Goal: Task Accomplishment & Management: Use online tool/utility

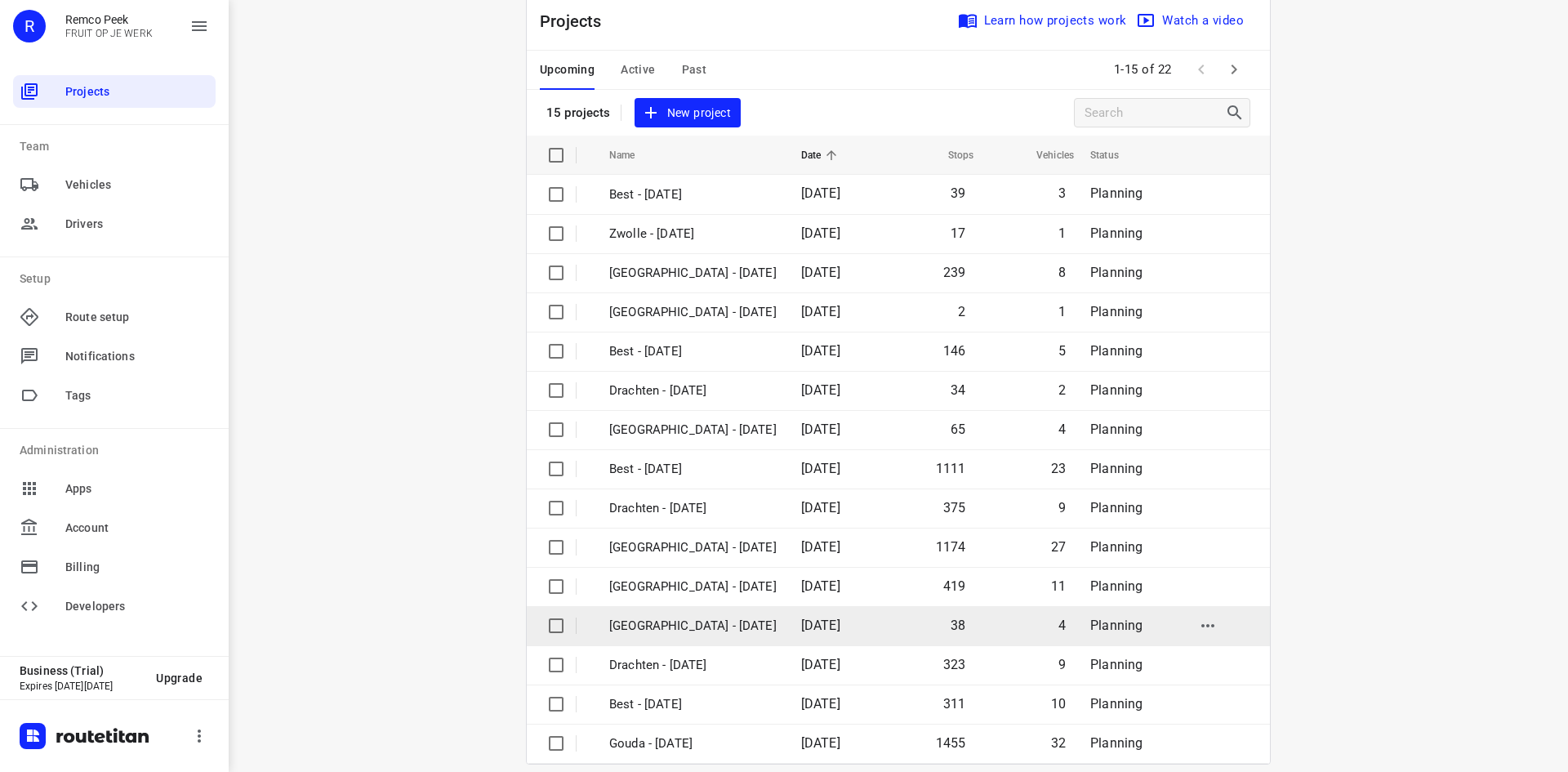
scroll to position [54, 0]
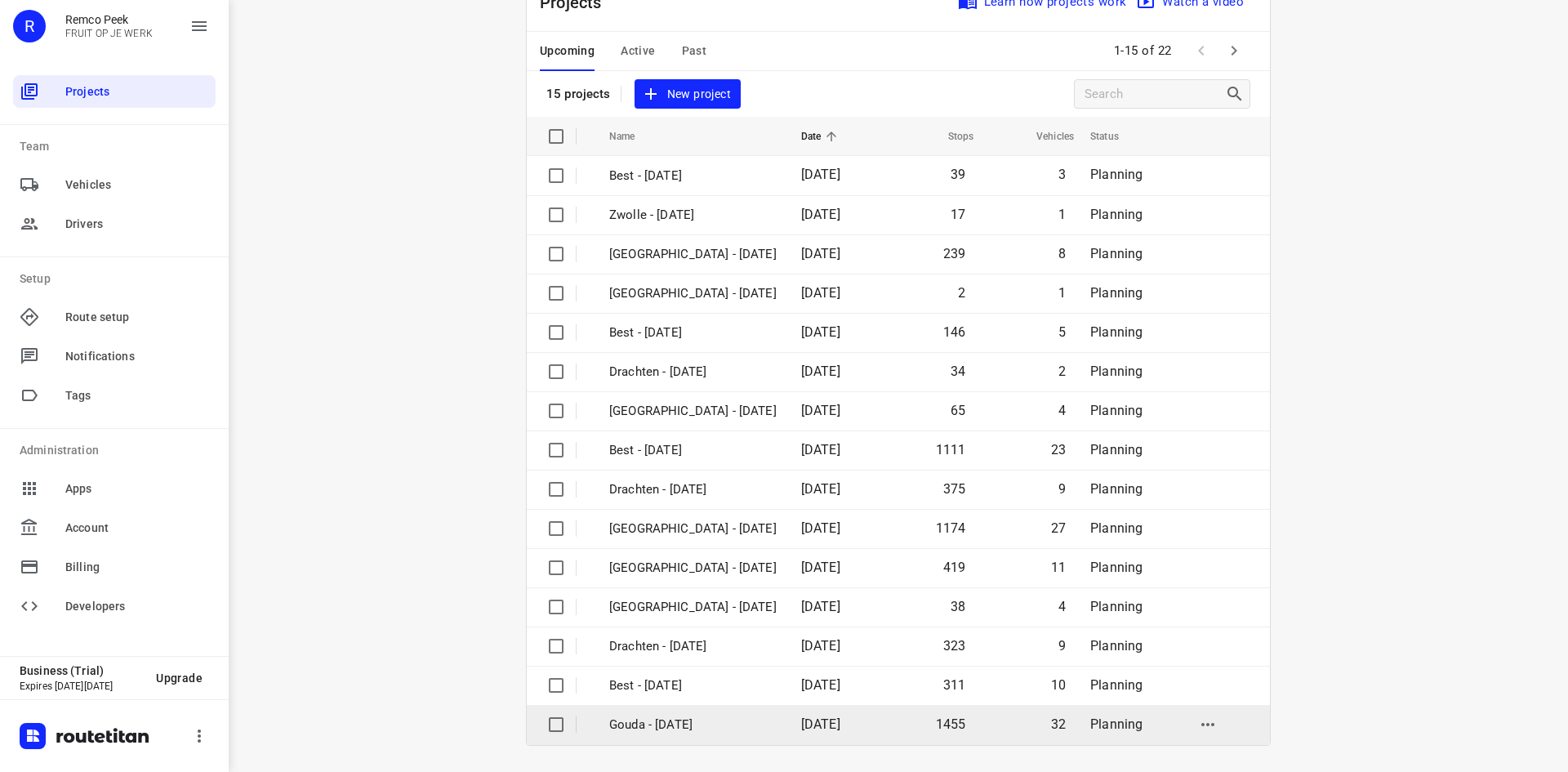
click at [685, 713] on td "Gouda - [DATE]" at bounding box center [690, 725] width 195 height 39
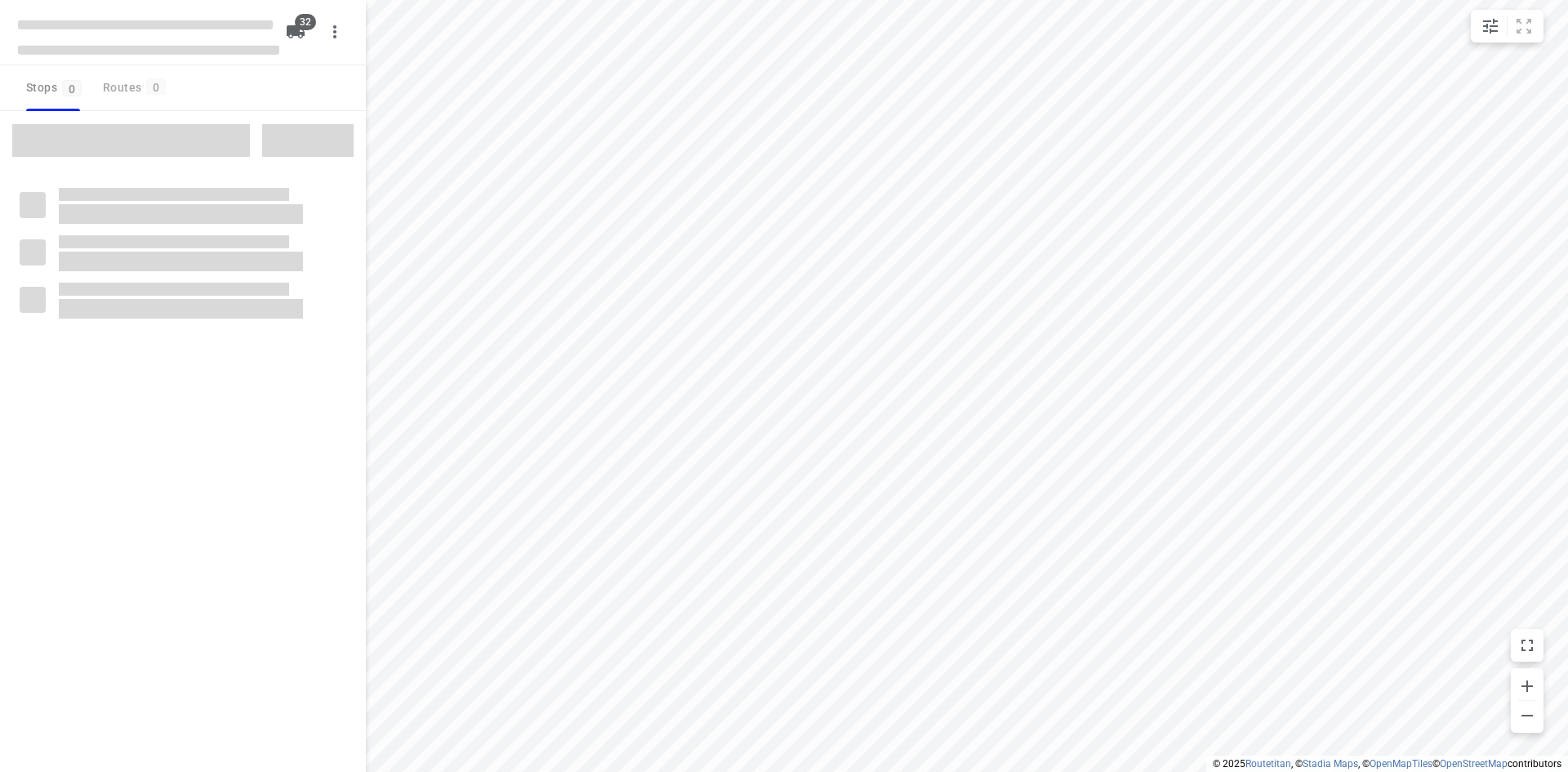
checkbox input "true"
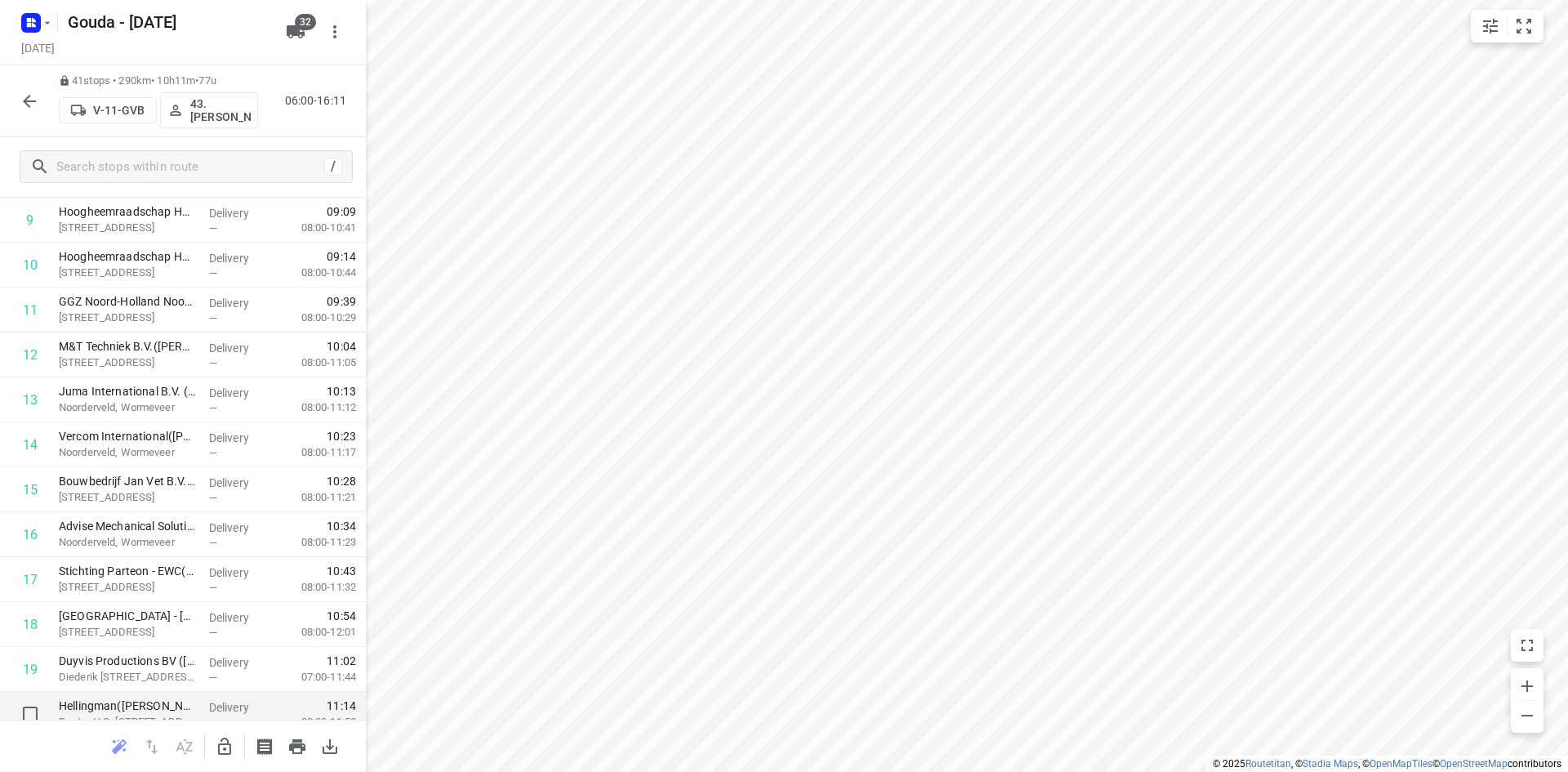
scroll to position [490, 0]
click at [43, 23] on icon "button" at bounding box center [47, 22] width 13 height 13
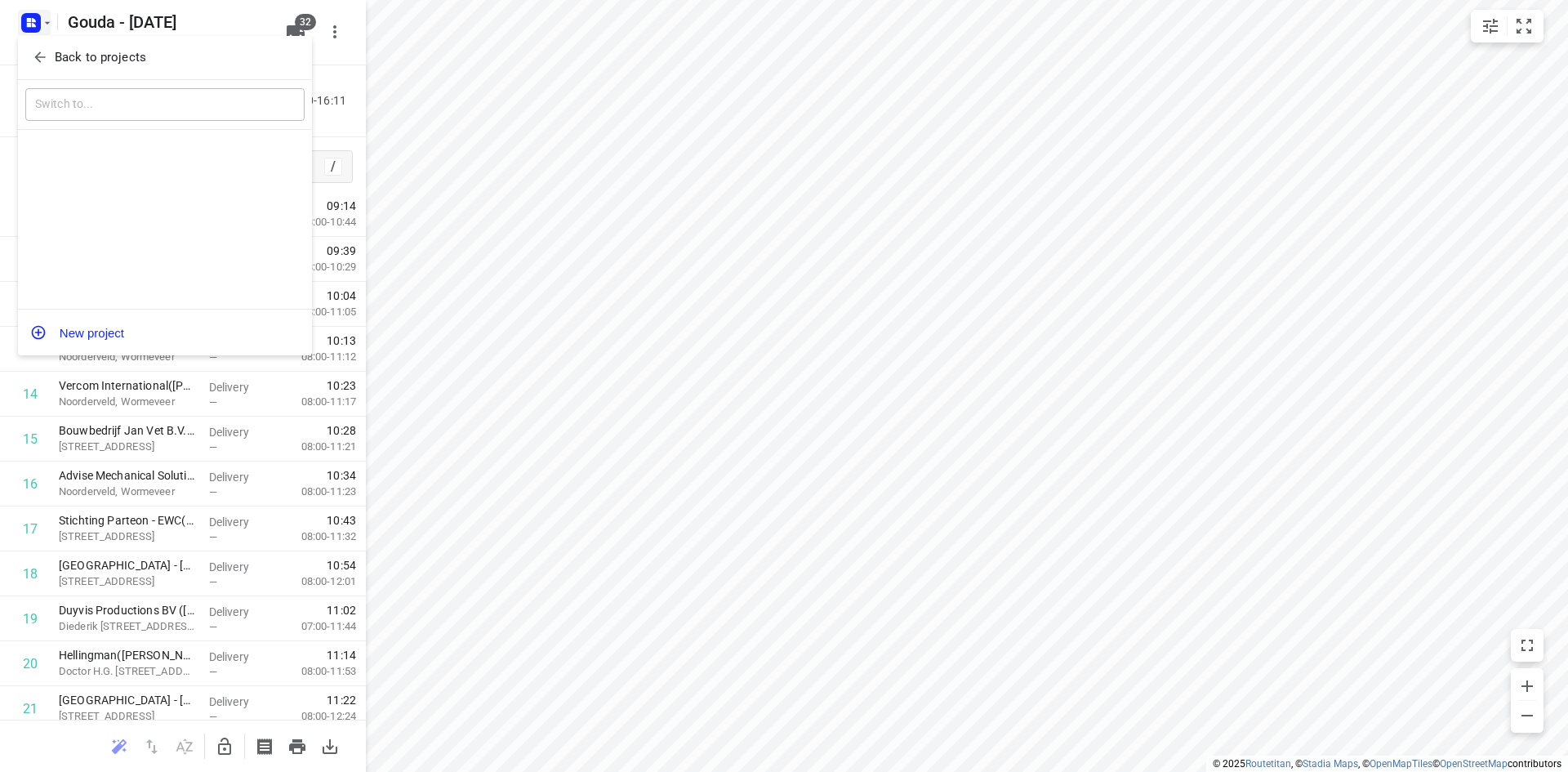
click at [108, 59] on p "Back to projects" at bounding box center [100, 57] width 91 height 19
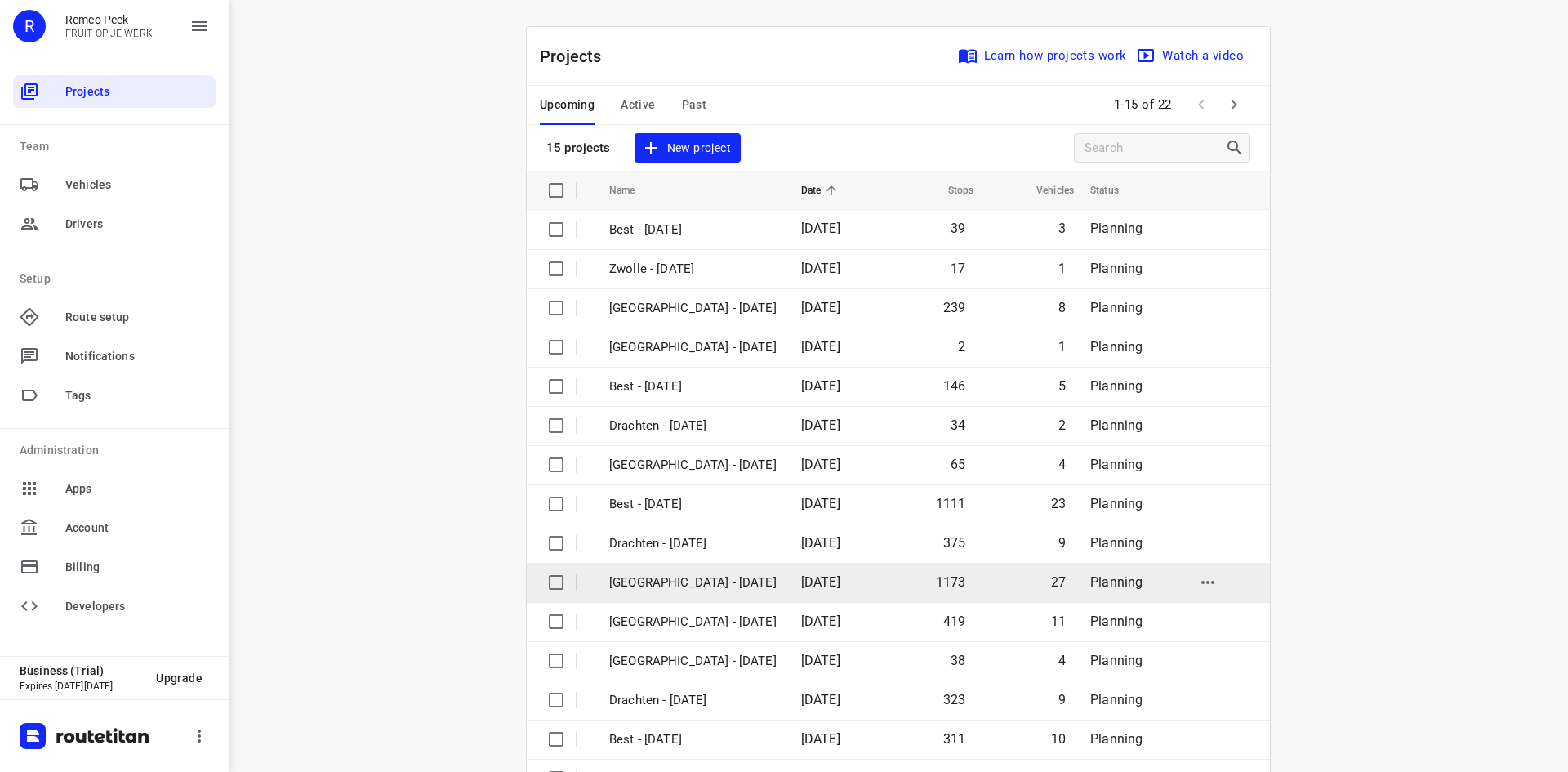
click at [713, 588] on p "[GEOGRAPHIC_DATA] - [DATE]" at bounding box center [693, 582] width 167 height 19
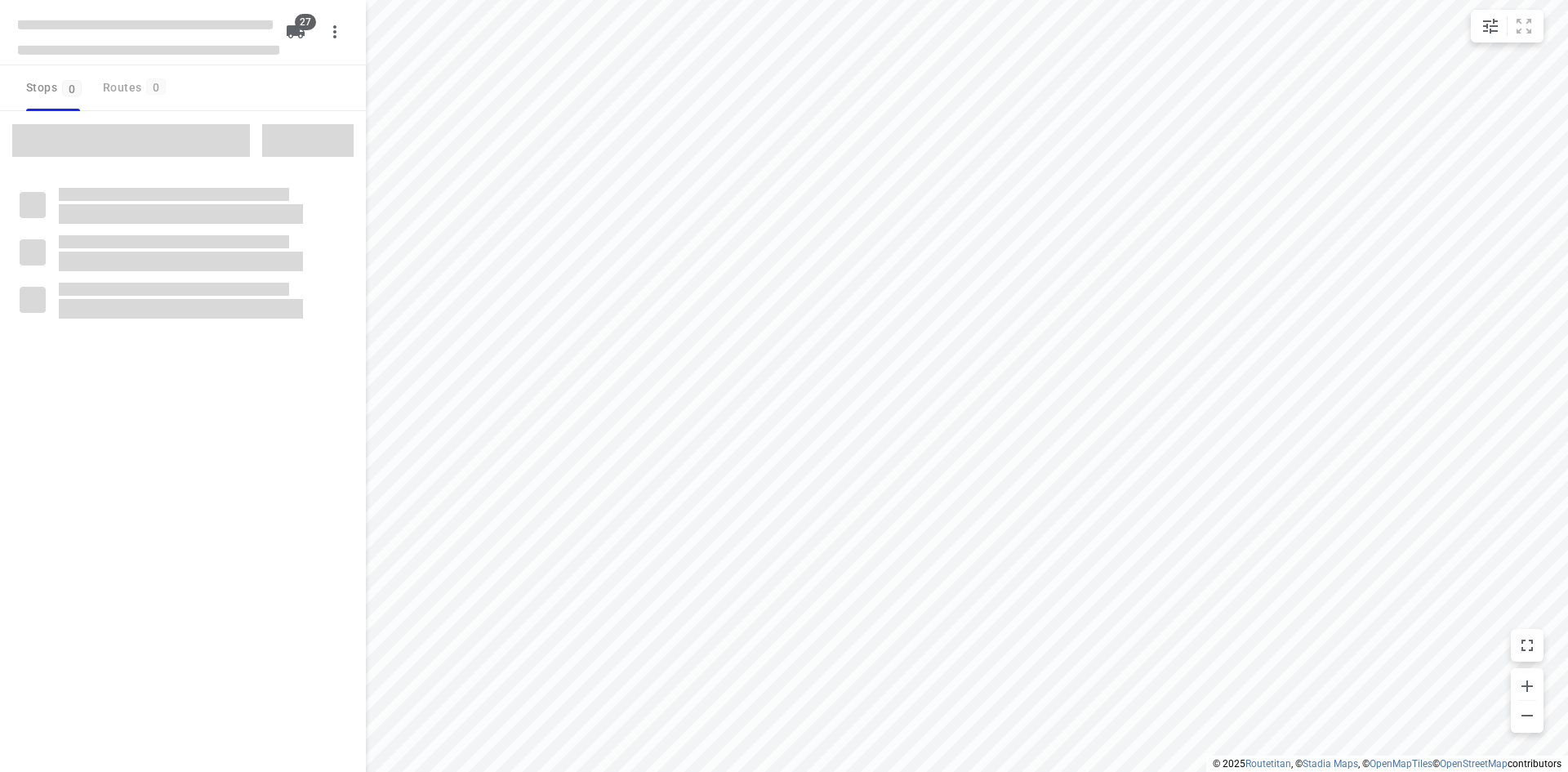
checkbox input "true"
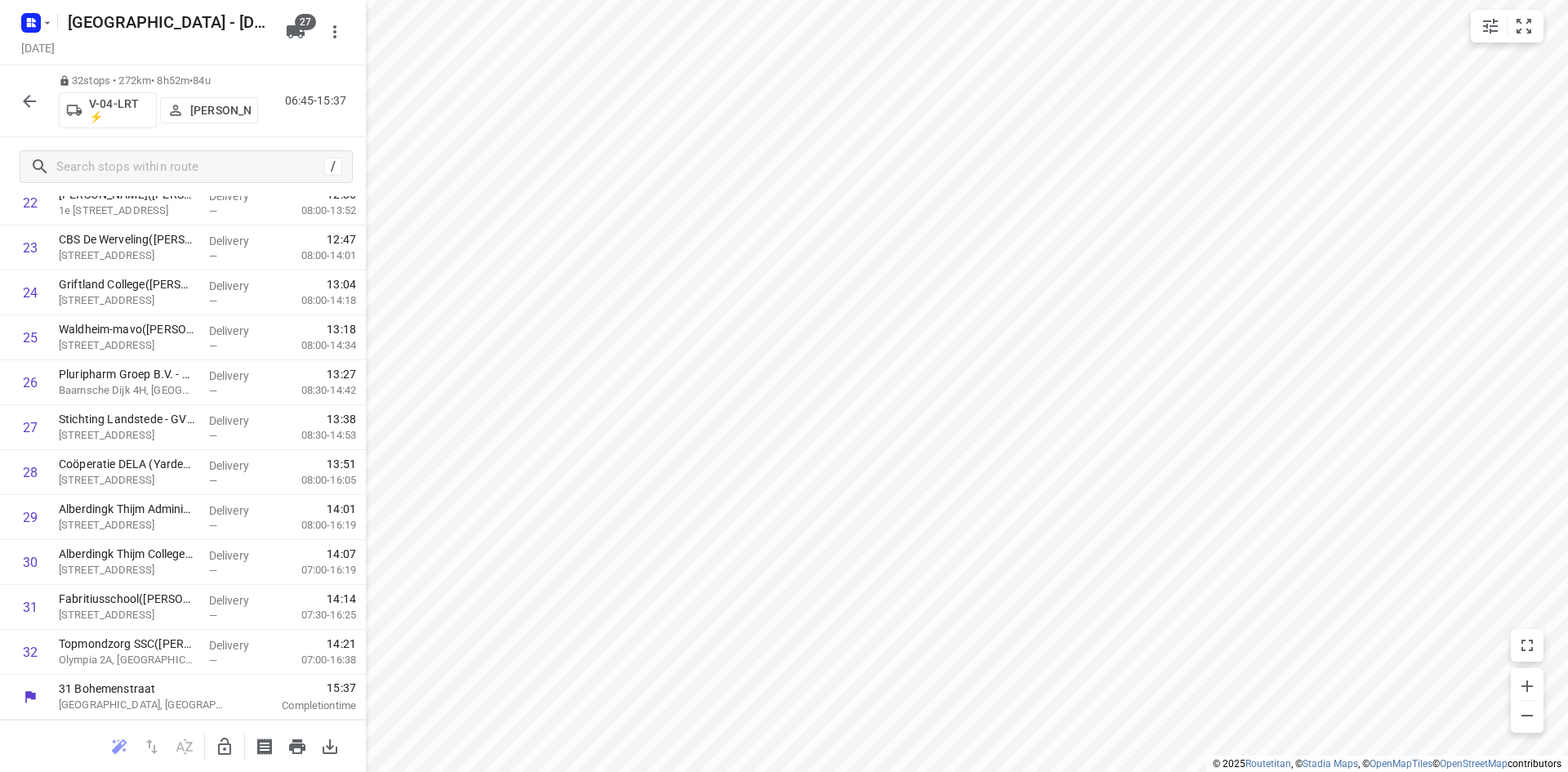
scroll to position [1041, 0]
drag, startPoint x: 241, startPoint y: 79, endPoint x: 149, endPoint y: 82, distance: 92.0
click at [149, 82] on p "41 stops • 244km • 10h14m • 146u" at bounding box center [159, 86] width 200 height 15
click at [38, 32] on rect "button" at bounding box center [31, 23] width 20 height 20
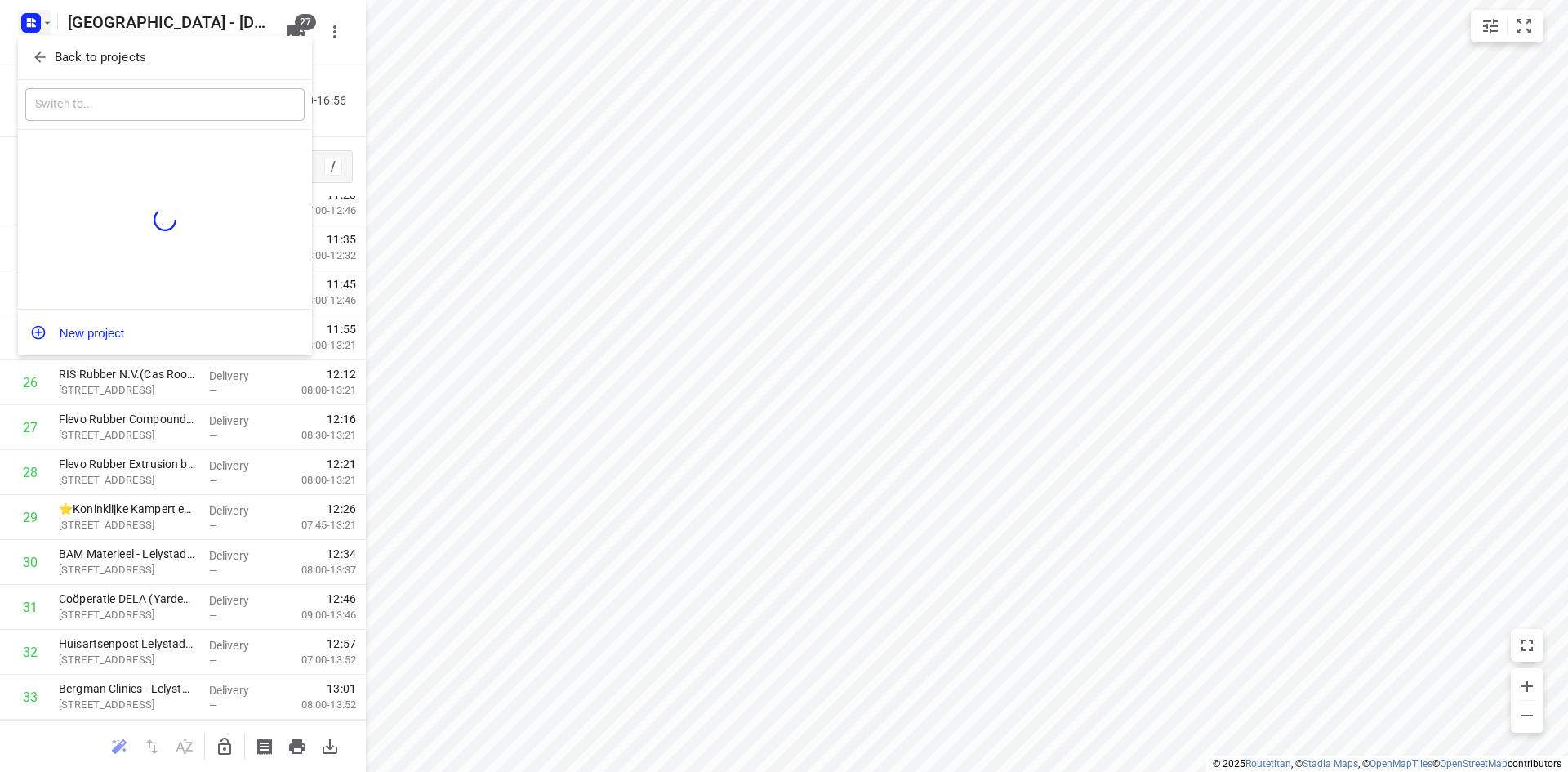
click at [73, 50] on p "Back to projects" at bounding box center [100, 57] width 91 height 19
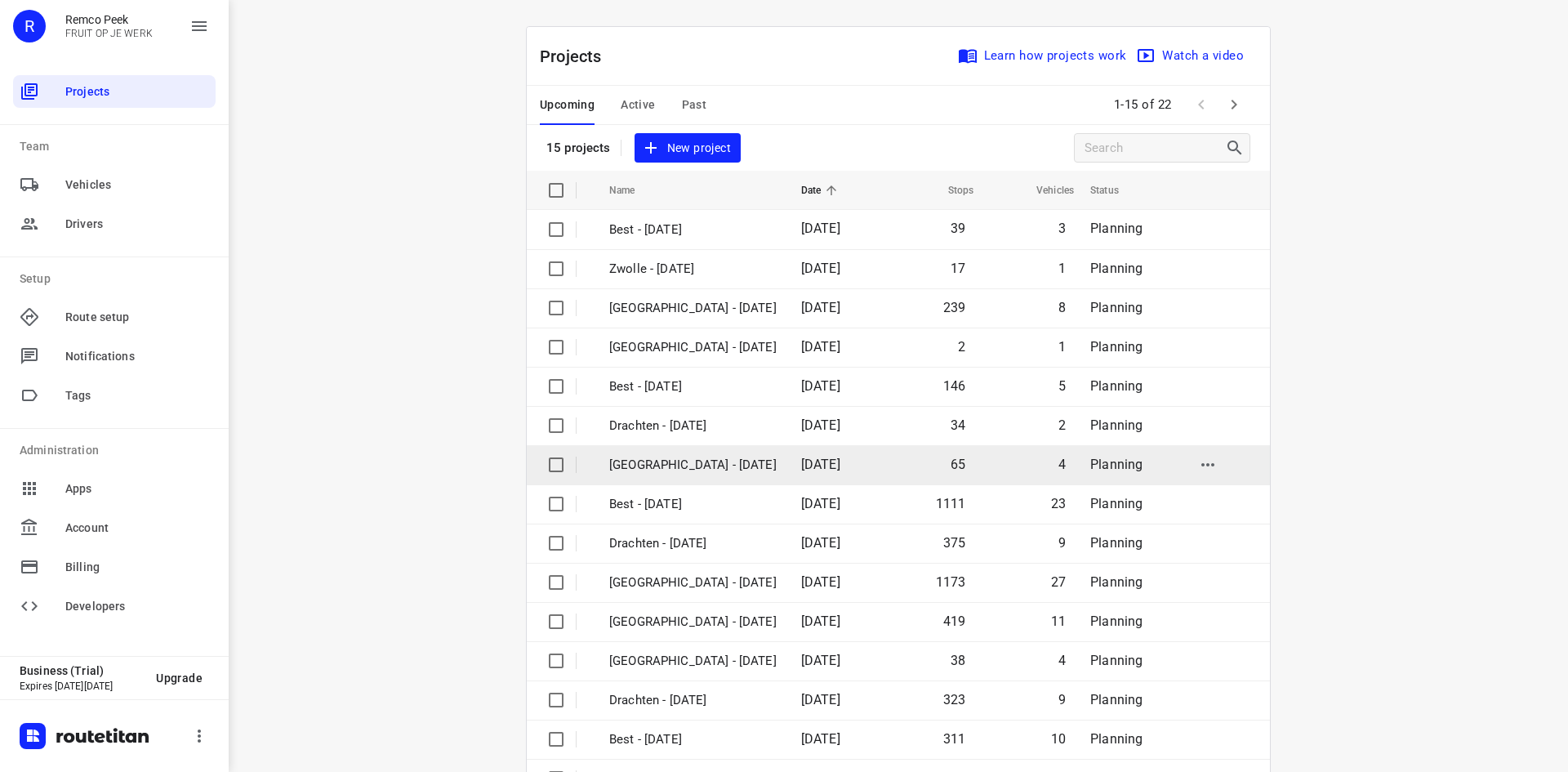
scroll to position [54, 0]
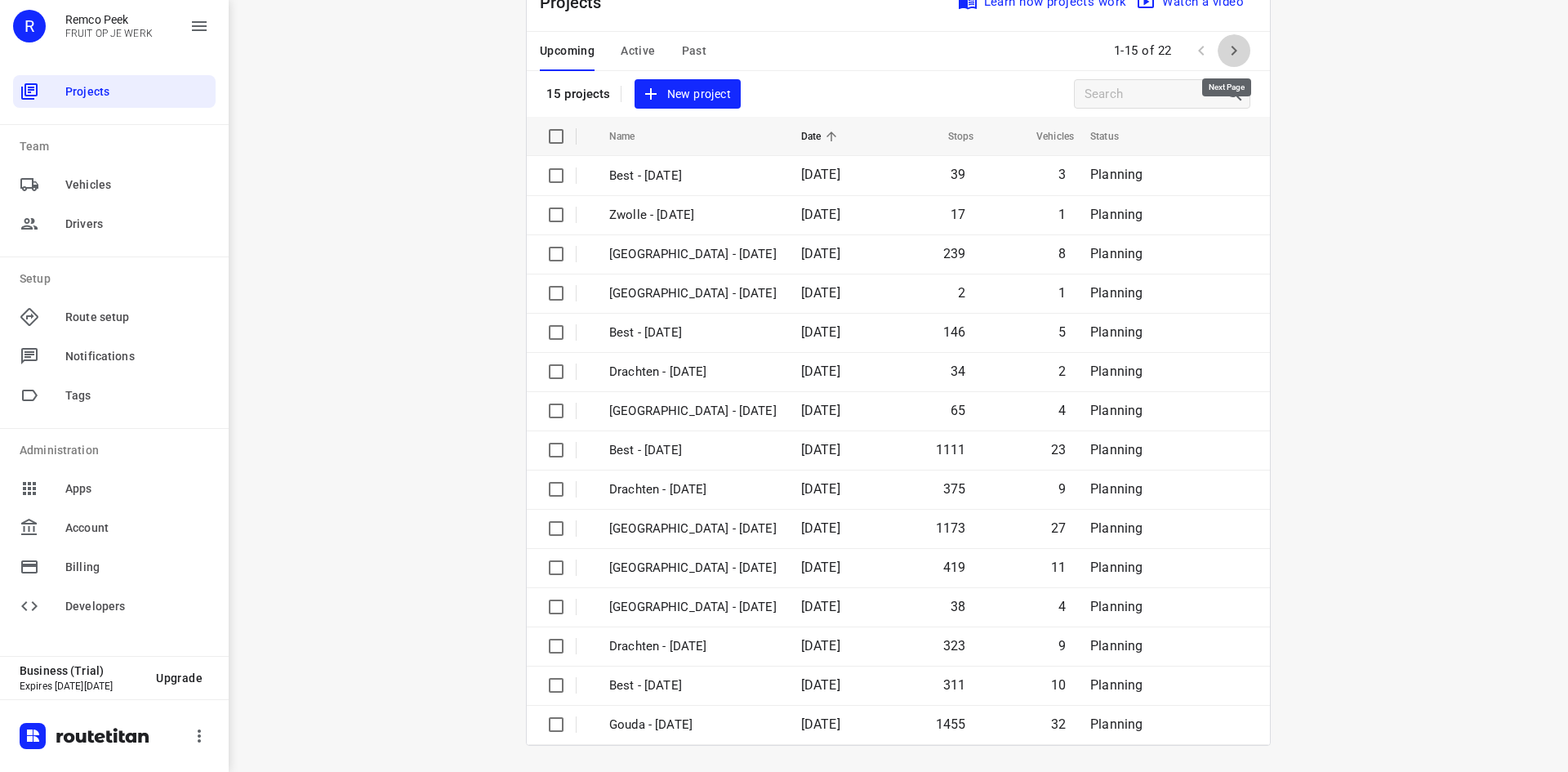
click at [1230, 53] on icon "button" at bounding box center [1234, 51] width 20 height 20
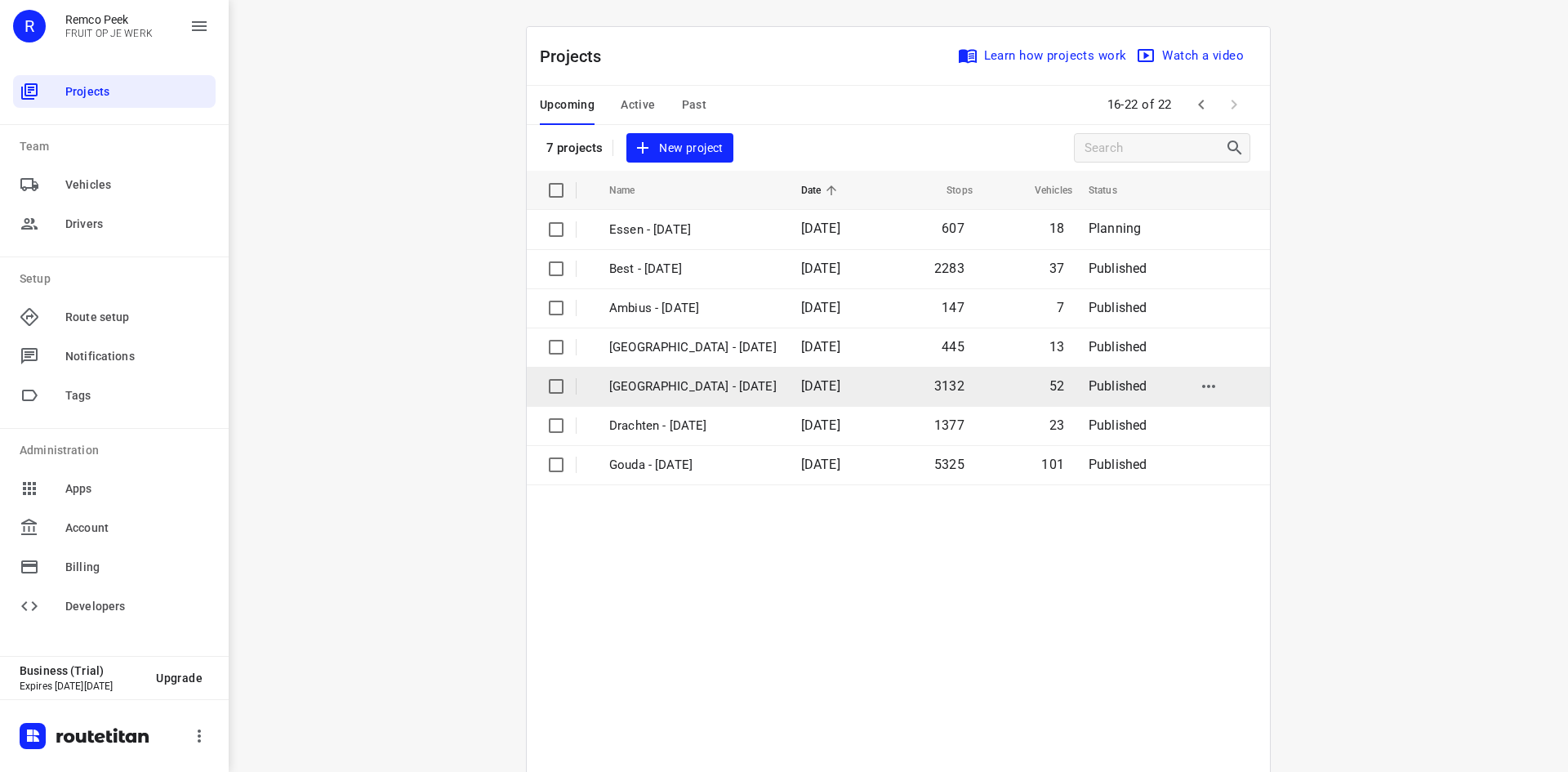
click at [684, 389] on p "[GEOGRAPHIC_DATA] - [DATE]" at bounding box center [693, 386] width 167 height 19
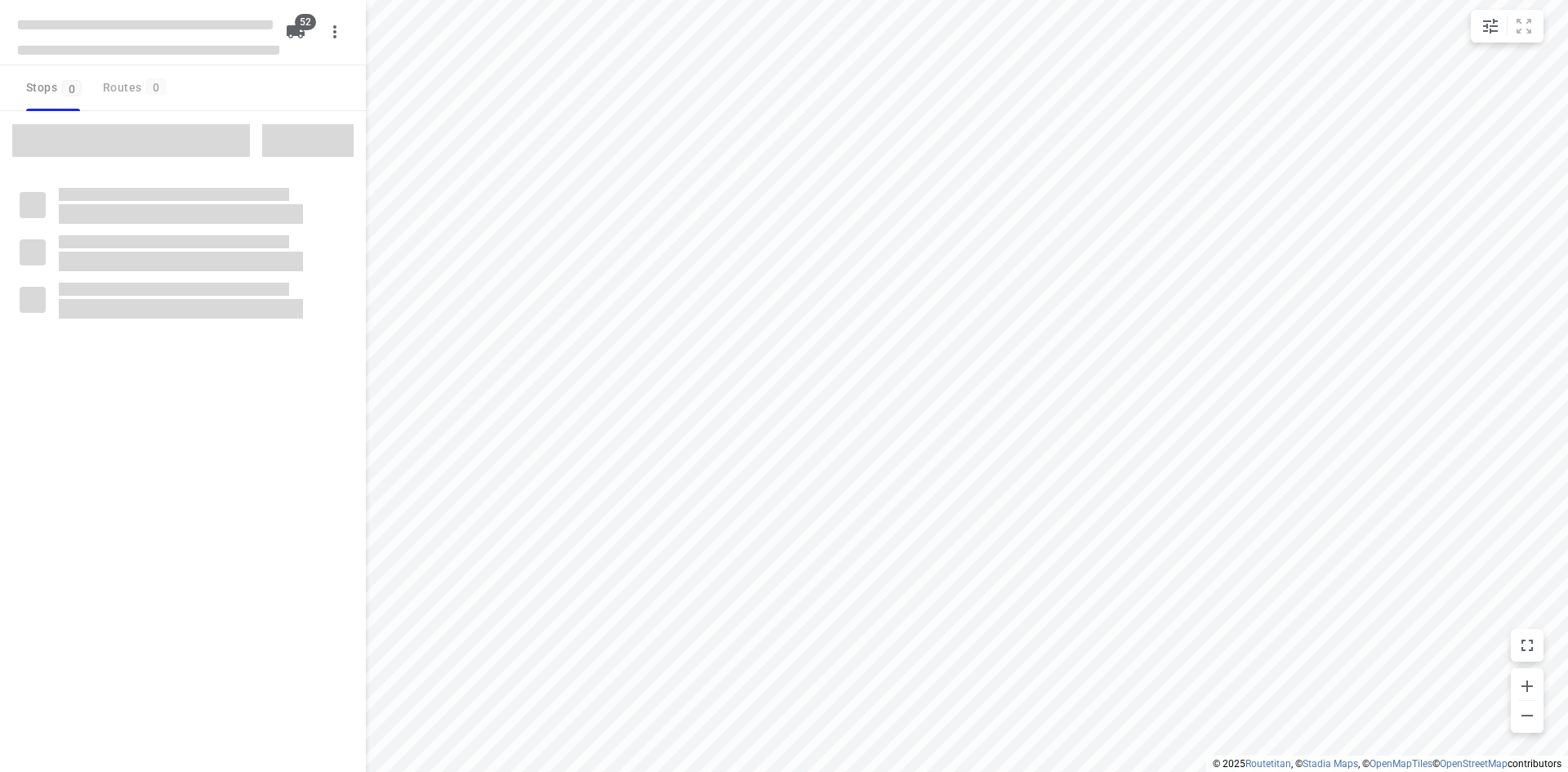
checkbox input "true"
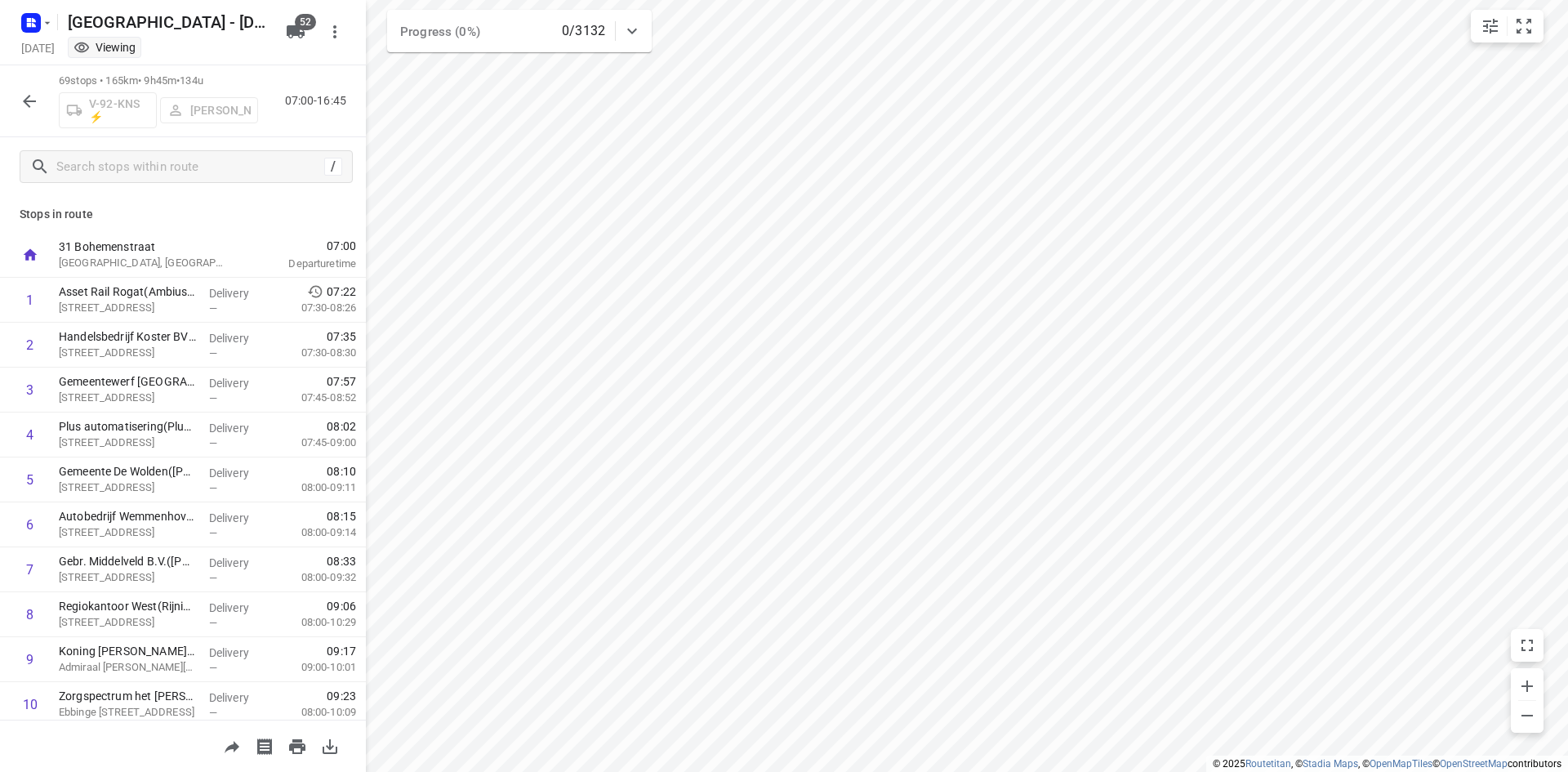
scroll to position [38, 0]
